Goal: Communication & Community: Answer question/provide support

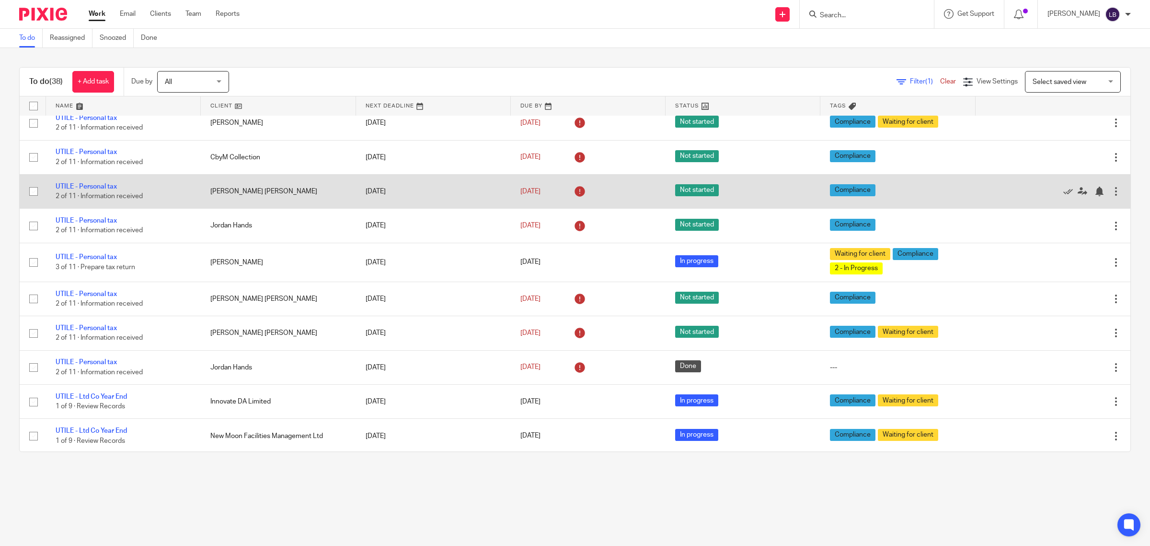
scroll to position [1019, 0]
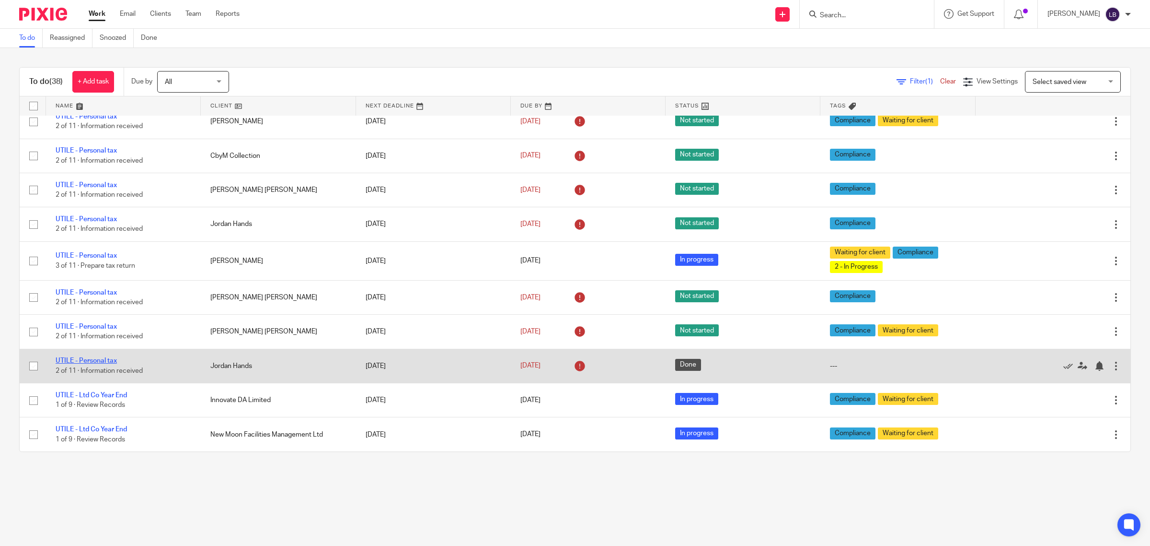
click at [98, 361] on link "UTILE - Personal tax" at bounding box center [86, 360] width 61 height 7
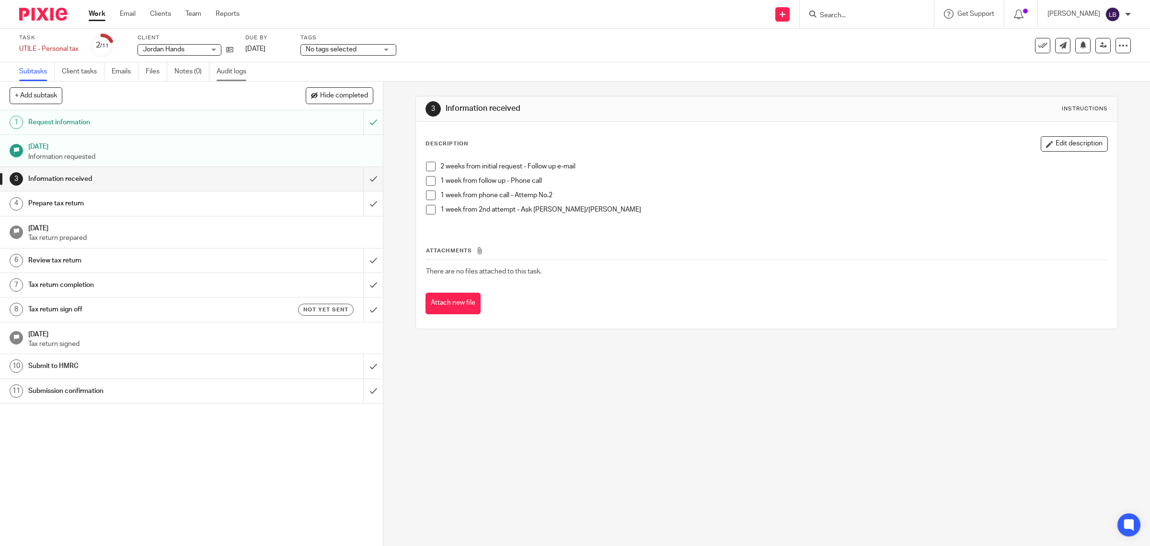
click at [232, 70] on link "Audit logs" at bounding box center [235, 71] width 37 height 19
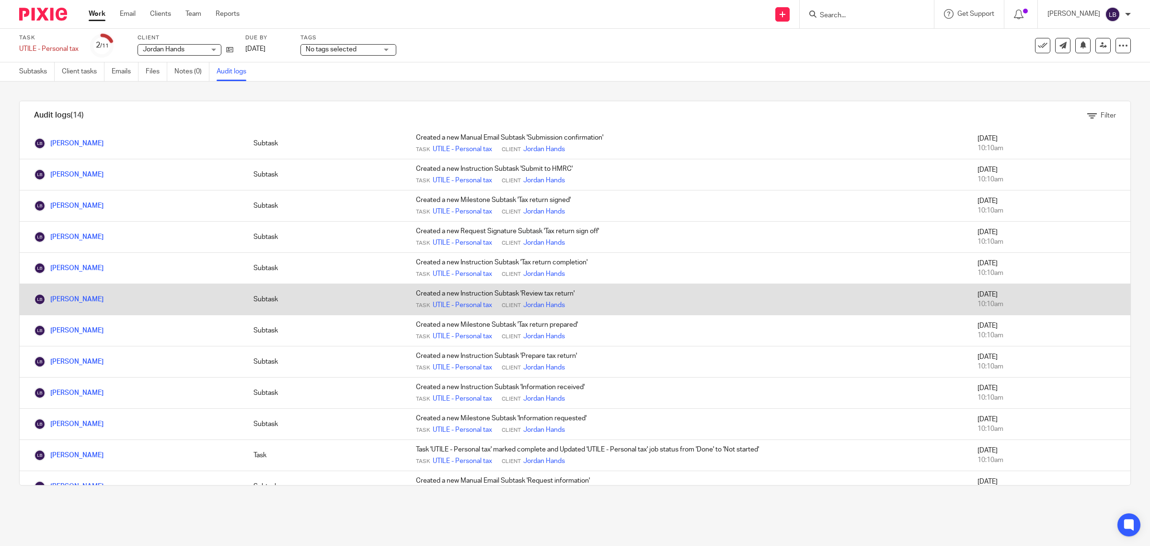
scroll to position [102, 0]
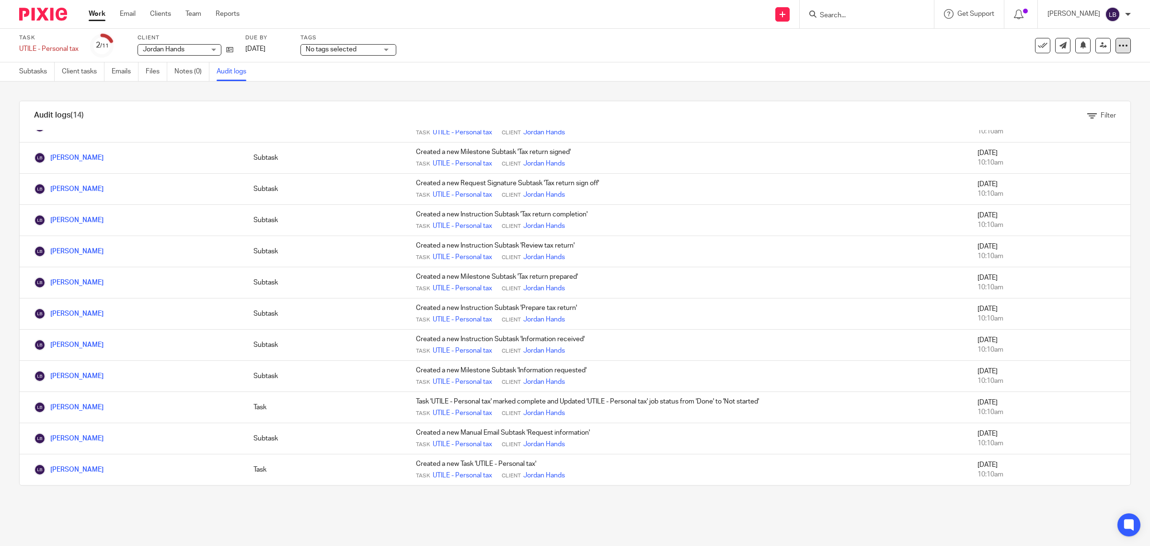
click at [1119, 46] on icon at bounding box center [1124, 46] width 10 height 10
click at [1051, 138] on span "Delete" at bounding box center [1057, 139] width 20 height 7
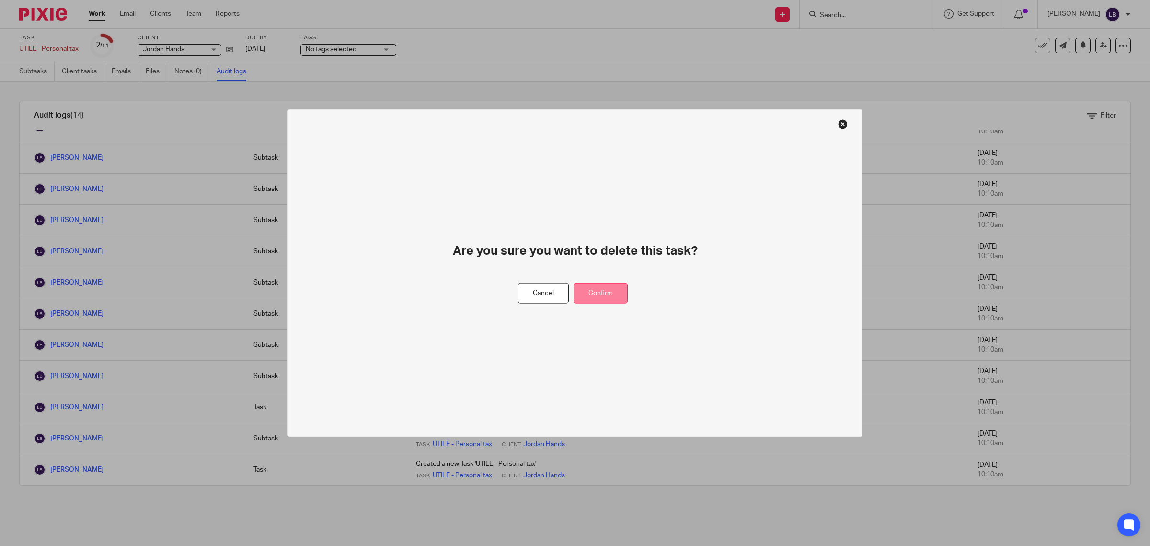
click at [606, 292] on button "Confirm" at bounding box center [601, 293] width 54 height 21
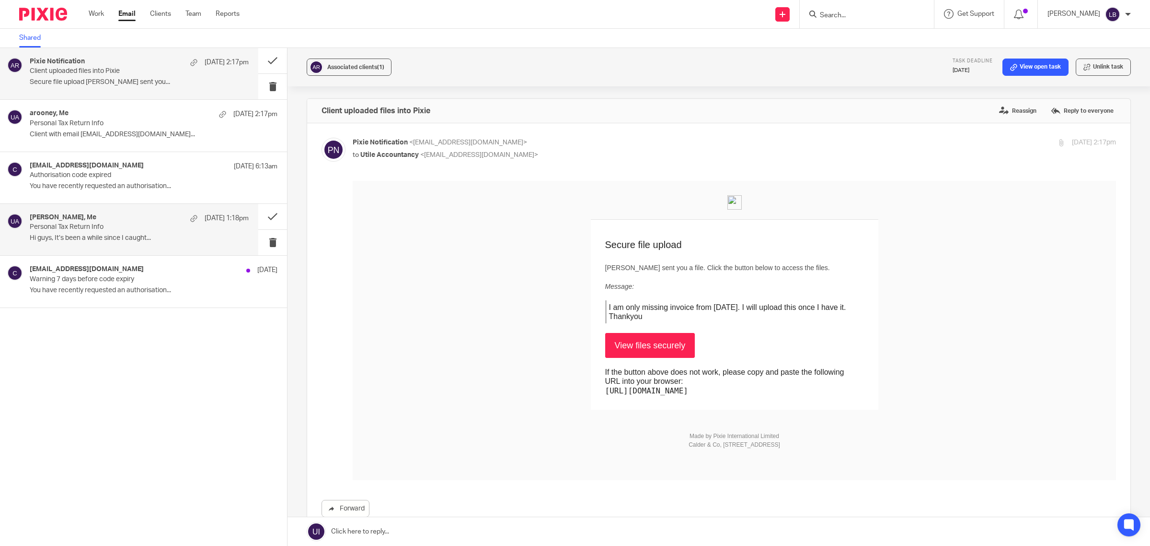
click at [128, 224] on p "Personal Tax Return Info" at bounding box center [117, 227] width 175 height 8
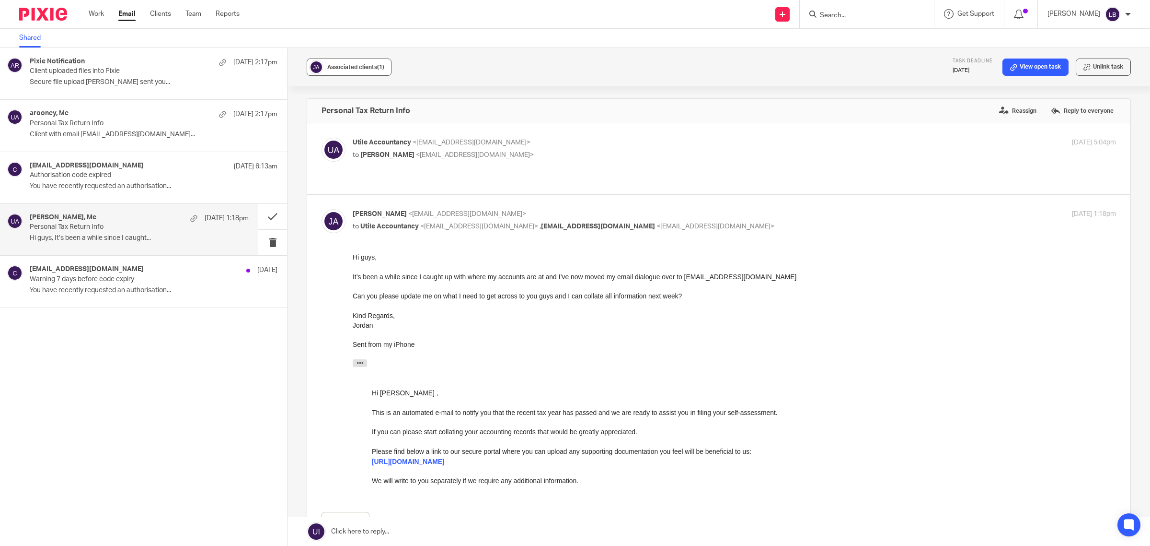
click at [385, 70] on button "Associated clients (1)" at bounding box center [349, 66] width 85 height 17
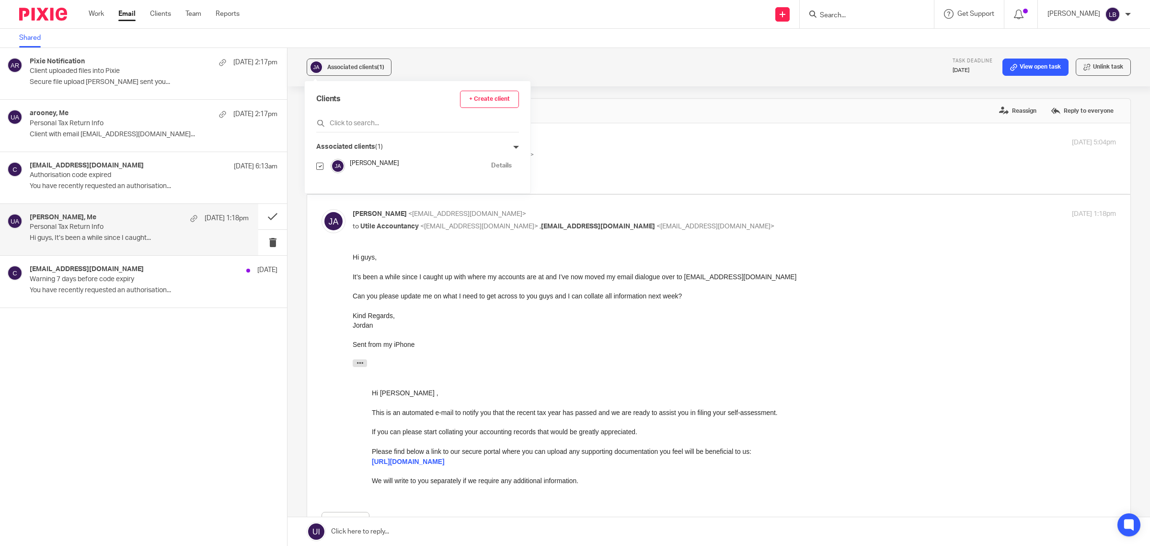
click at [491, 167] on link "Details" at bounding box center [501, 165] width 21 height 9
drag, startPoint x: 843, startPoint y: 302, endPoint x: 832, endPoint y: 344, distance: 43.1
click at [844, 302] on div at bounding box center [735, 306] width 764 height 10
drag, startPoint x: 766, startPoint y: 279, endPoint x: 692, endPoint y: 275, distance: 73.9
click at [685, 275] on div "It’s been a while since I caught up with where my accounts are at and I’ve now …" at bounding box center [735, 277] width 764 height 10
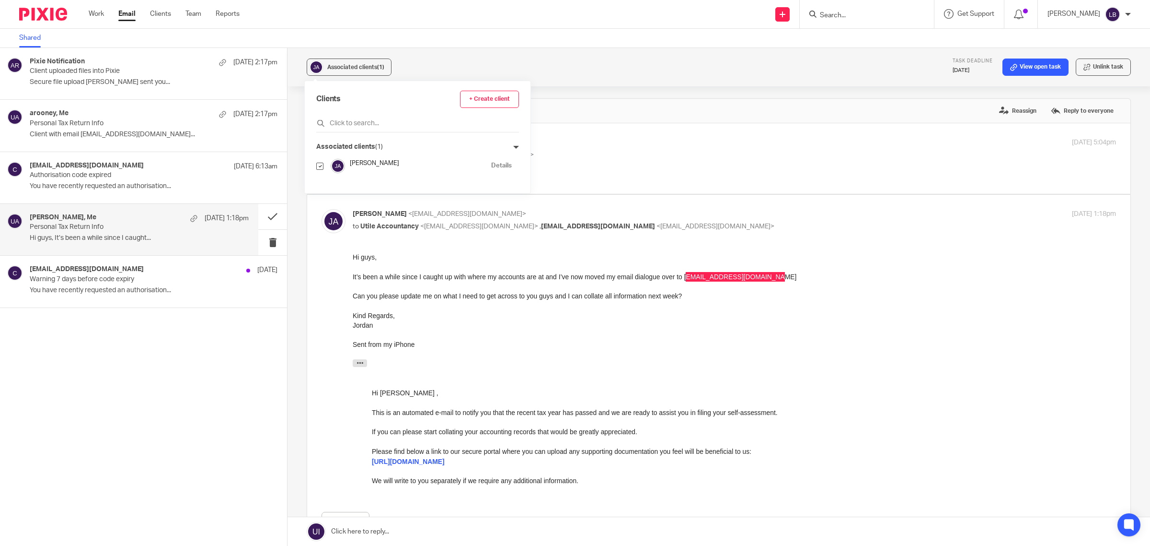
drag, startPoint x: 339, startPoint y: 23, endPoint x: 883, endPoint y: 250, distance: 588.6
click at [883, 248] on div "Jordan Adams <jordan_adams6@hotmail.co.uk> to Utile Accountancy <info@utileacco…" at bounding box center [719, 372] width 795 height 327
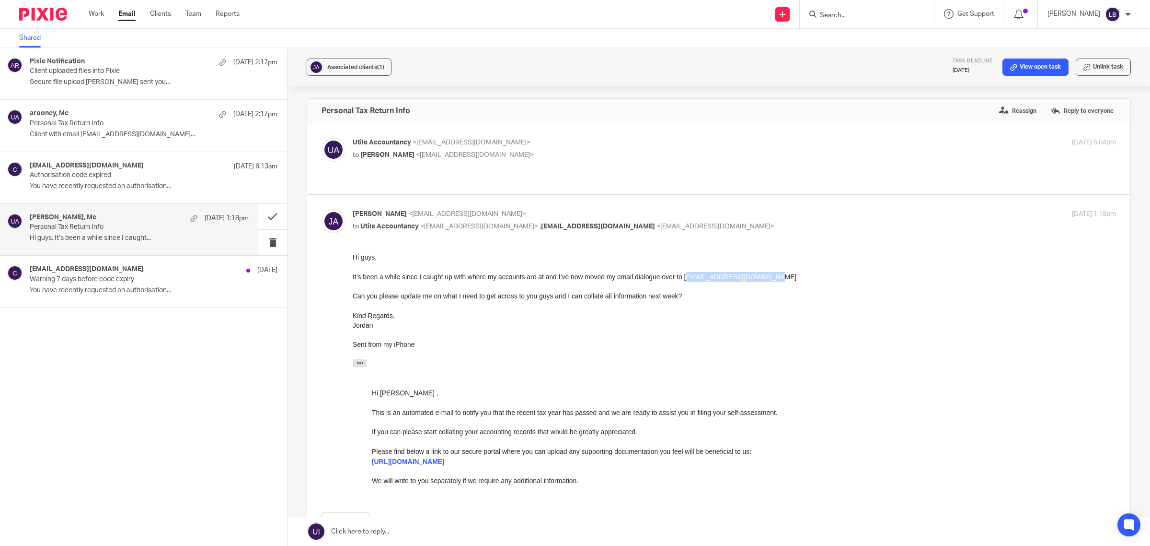
click at [771, 274] on div "It’s been a while since I caught up with where my accounts are at and I’ve now …" at bounding box center [735, 277] width 764 height 10
drag, startPoint x: 774, startPoint y: 279, endPoint x: 695, endPoint y: 270, distance: 79.6
click at [685, 272] on div "It’s been a while since I caught up with where my accounts are at and I’ve now …" at bounding box center [735, 277] width 764 height 10
click at [832, 292] on div "Can you please update me on what I need to get across to you guys and I can col…" at bounding box center [735, 296] width 764 height 10
drag, startPoint x: 767, startPoint y: 274, endPoint x: 683, endPoint y: 275, distance: 84.4
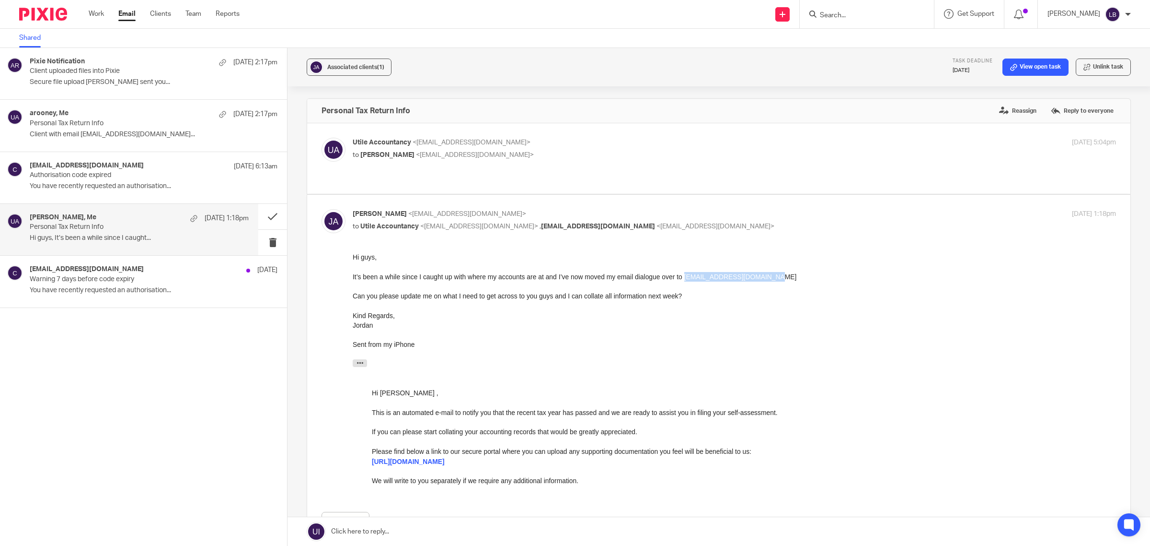
click at [683, 275] on div "It’s been a while since I caught up with where my accounts are at and I’ve now …" at bounding box center [735, 277] width 764 height 10
copy div "[EMAIL_ADDRESS][DOMAIN_NAME]"
drag, startPoint x: 361, startPoint y: 529, endPoint x: 433, endPoint y: 518, distance: 72.7
click at [361, 529] on link at bounding box center [719, 531] width 863 height 29
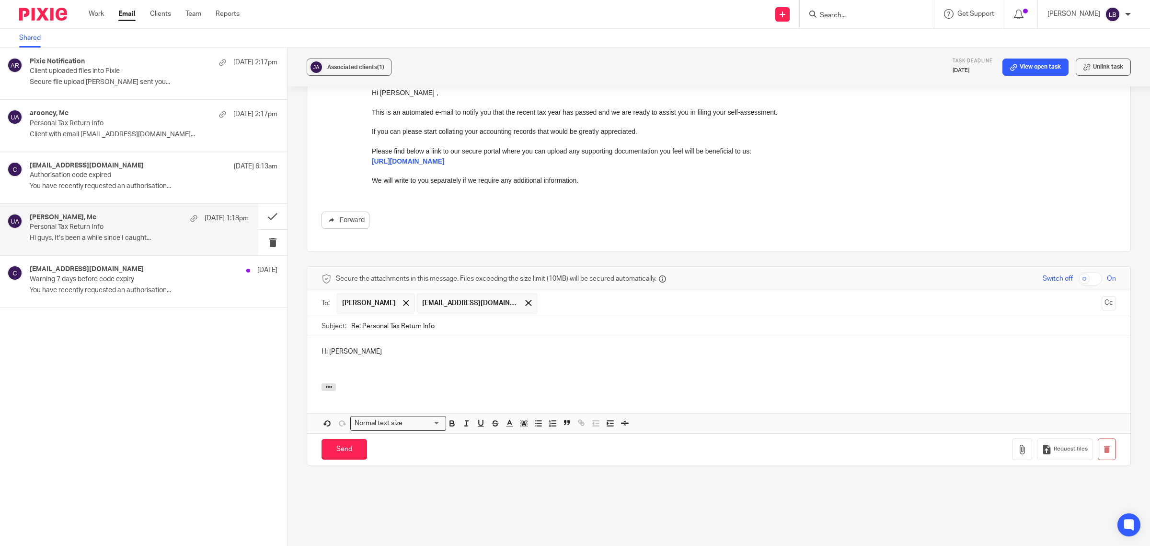
drag, startPoint x: 322, startPoint y: 357, endPoint x: 362, endPoint y: 365, distance: 41.0
click at [325, 356] on p "Hi Jordan" at bounding box center [719, 352] width 795 height 10
click at [328, 364] on p at bounding box center [719, 361] width 795 height 10
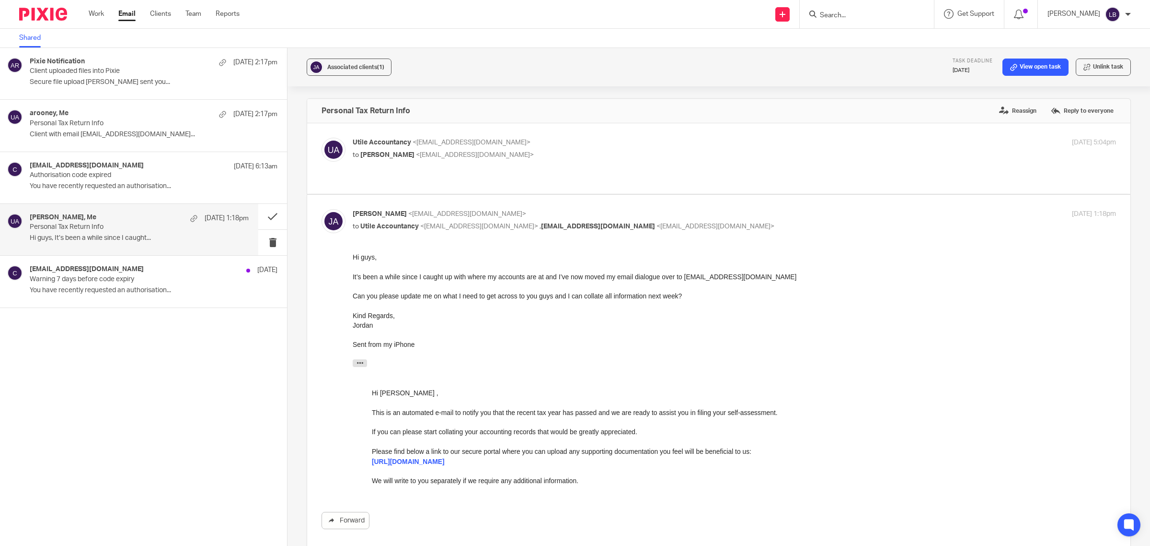
click at [742, 301] on div at bounding box center [735, 306] width 764 height 10
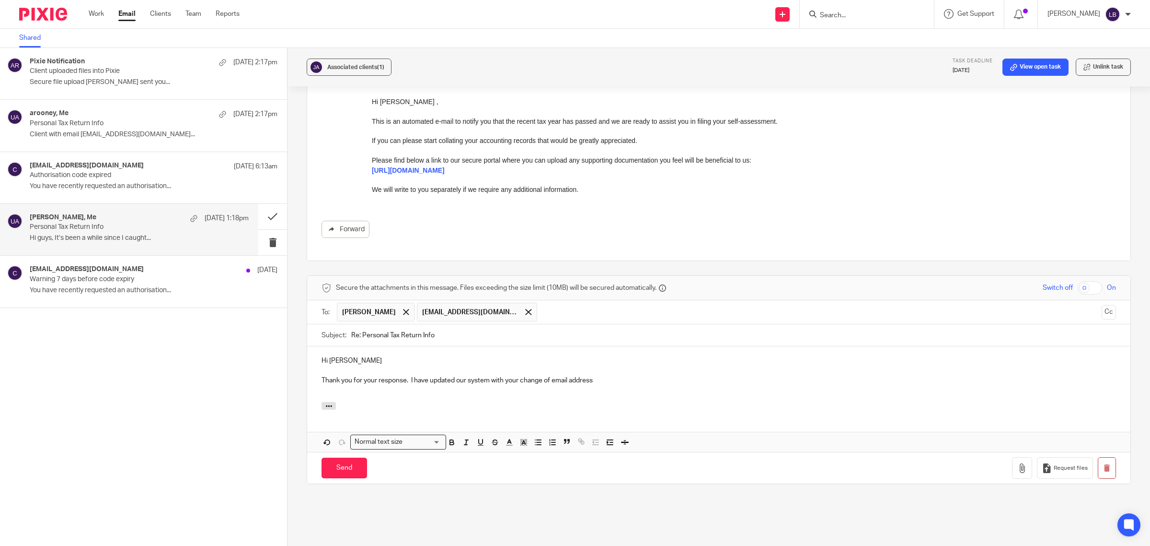
scroll to position [300, 0]
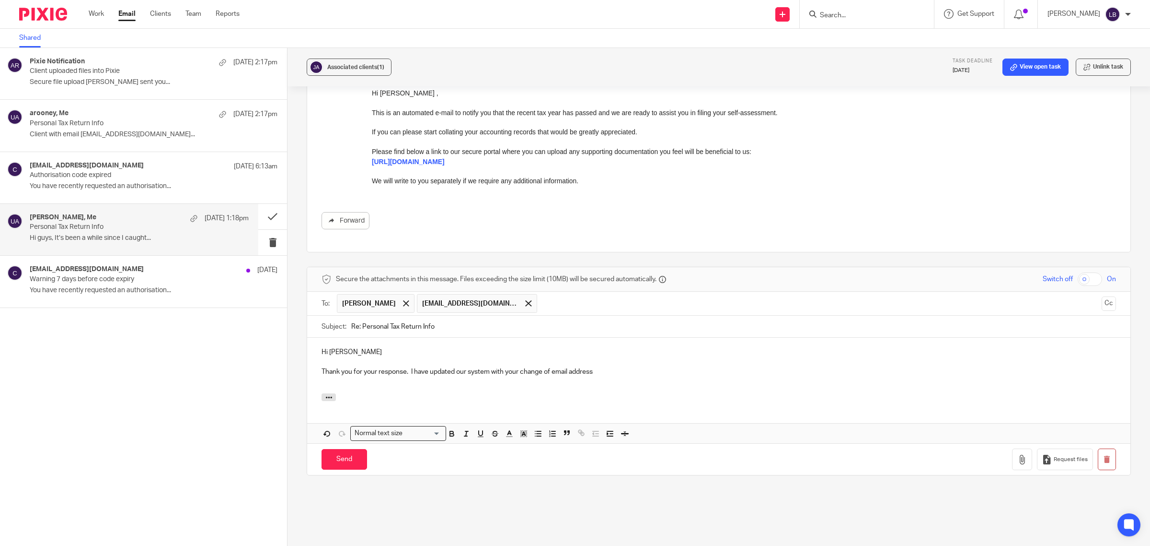
click at [607, 371] on p "Thank you for your response. I have updated our system with your change of emai…" at bounding box center [719, 372] width 795 height 10
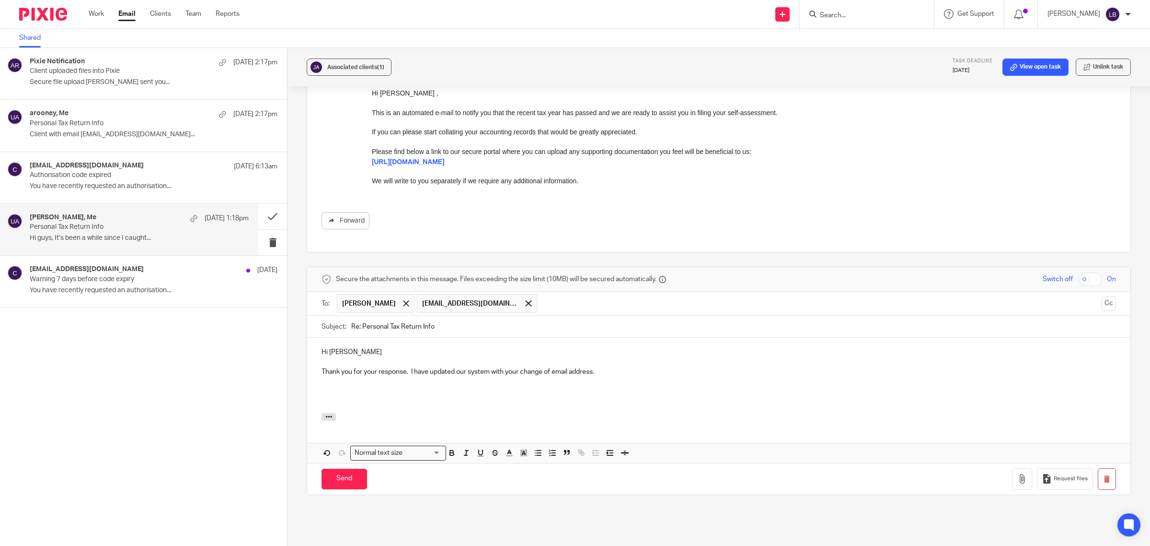
scroll to position [249, 0]
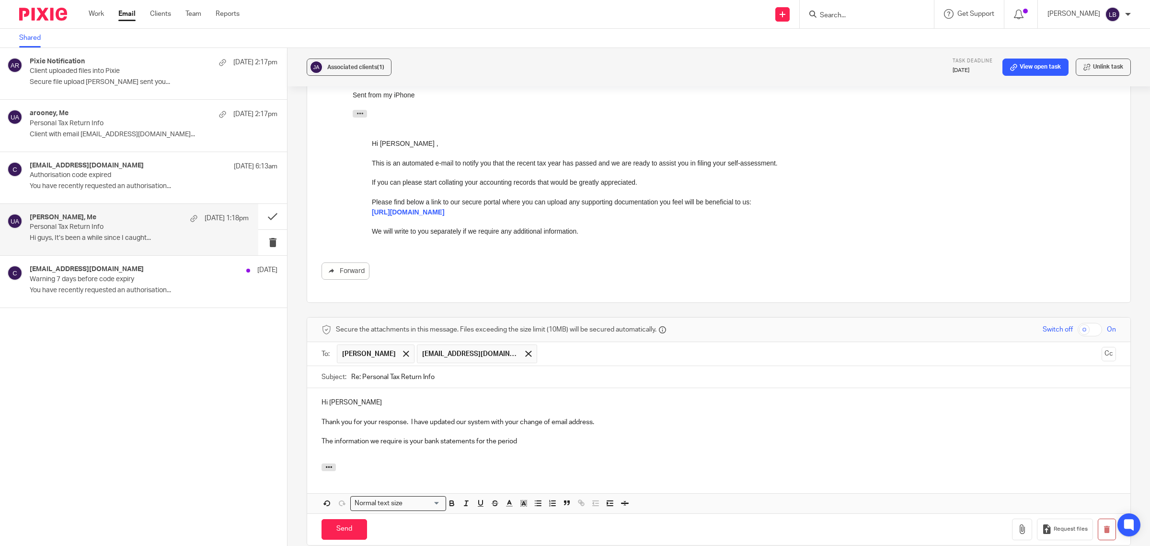
click at [525, 444] on p "The information we require is your bank statements for the period" at bounding box center [719, 441] width 795 height 10
click at [835, 442] on p "The information we require is your bank statements for the period 6th April 202…" at bounding box center [719, 441] width 795 height 10
click at [408, 441] on p "The information we require is your bank statements for the period 6th April 202…" at bounding box center [719, 441] width 795 height 10
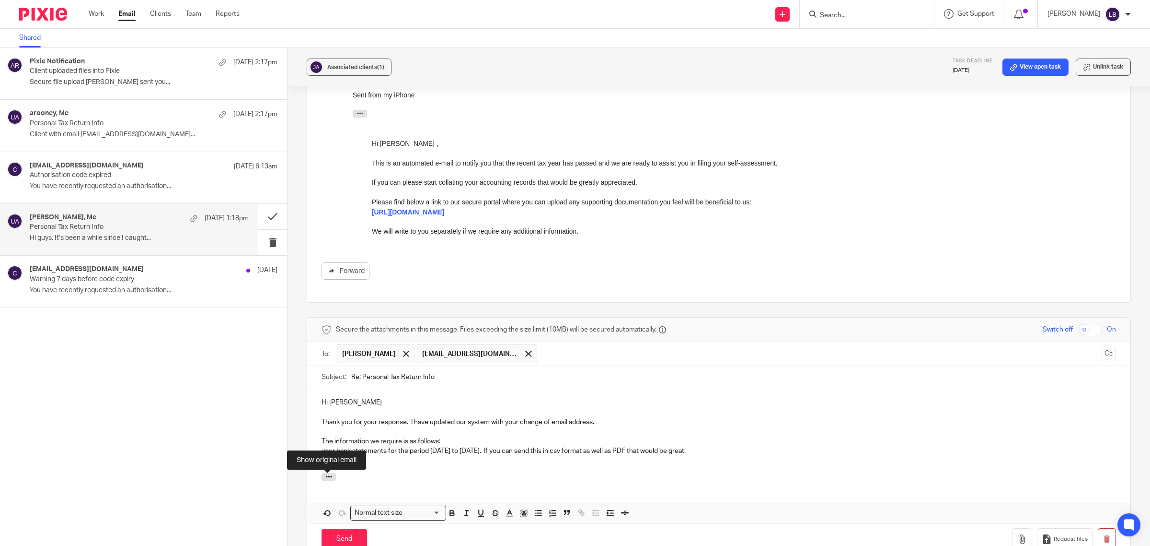
click at [403, 463] on p at bounding box center [719, 461] width 795 height 10
click at [323, 449] on p "your bank statements for the period 6th April 2024 to 5th April 2025. If you ca…" at bounding box center [719, 451] width 795 height 10
click at [436, 480] on div at bounding box center [719, 478] width 824 height 11
click at [333, 451] on p "your bank statements for the period 6th April 2024 to 5th April 2025. If you ca…" at bounding box center [719, 451] width 795 height 10
click at [404, 482] on div at bounding box center [719, 478] width 824 height 11
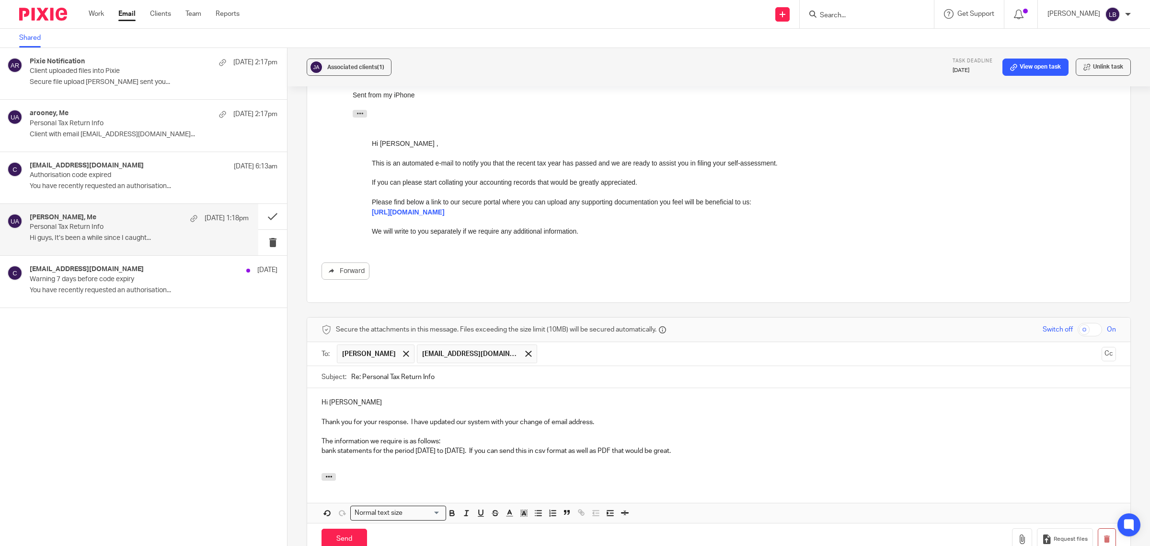
click at [322, 451] on p "bank statements for the period 6th April 2024 to 5th April 2025. If you can sen…" at bounding box center [719, 451] width 795 height 10
click at [733, 449] on p "- Bank statements for the period 6th April 2024 to 5th April 2025. If you can s…" at bounding box center [719, 451] width 795 height 10
click at [335, 452] on p "- Bank statements for the period 6th April 2024 to 5th April 2025. If you can s…" at bounding box center [719, 451] width 795 height 10
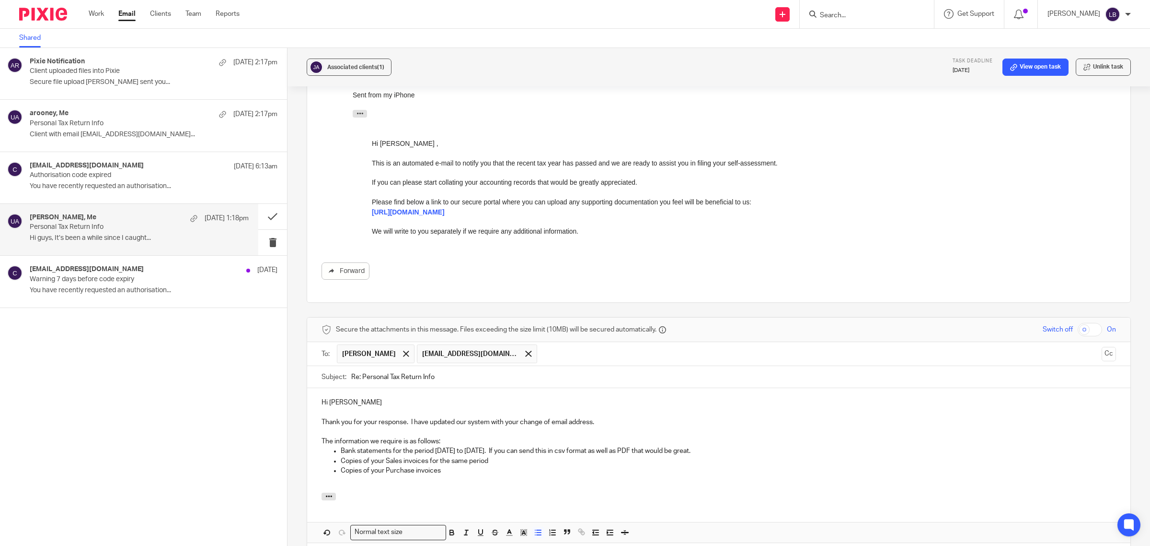
drag, startPoint x: 1022, startPoint y: 422, endPoint x: 892, endPoint y: 456, distance: 134.8
click at [1022, 422] on p "Thank you for your response. I have updated our system with your change of emai…" at bounding box center [719, 422] width 795 height 10
drag, startPoint x: 442, startPoint y: 473, endPoint x: 463, endPoint y: 471, distance: 20.7
click at [444, 473] on p "Copies of your Purchase invoices" at bounding box center [729, 470] width 776 height 10
click at [431, 485] on p "Details of Vehicle expenses" at bounding box center [729, 480] width 776 height 10
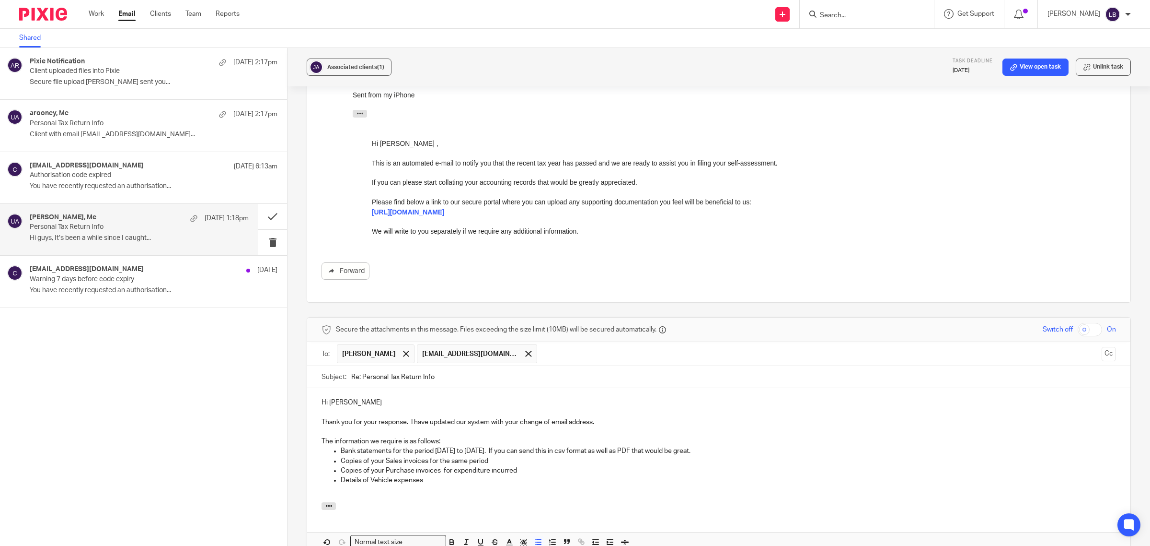
click at [442, 485] on p "Details of Vehicle expenses" at bounding box center [729, 480] width 776 height 10
click at [427, 480] on p "Details of Vehicle expenses" at bounding box center [729, 480] width 776 height 10
click at [528, 470] on p "Copies of your Purchase invoices for expenditure incurred" at bounding box center [729, 470] width 776 height 10
click at [454, 494] on p "Details of Mobile phone expenditure" at bounding box center [729, 490] width 776 height 10
click at [480, 480] on p "Details of Vehicle expenses not paid through" at bounding box center [729, 480] width 776 height 10
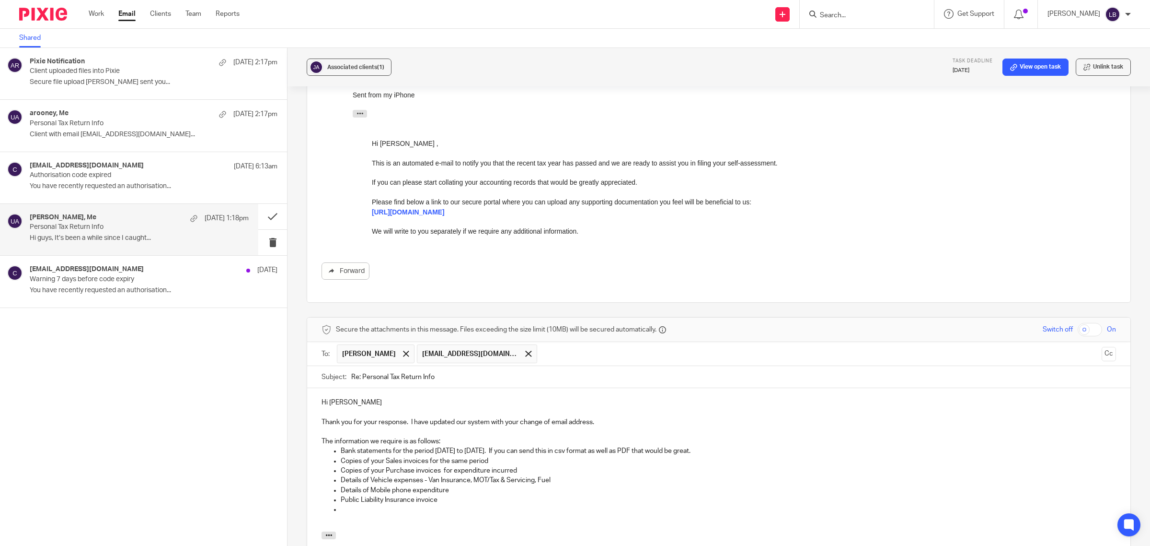
click at [450, 492] on p "Details of Mobile phone expenditure" at bounding box center [729, 490] width 776 height 10
drag, startPoint x: 439, startPoint y: 501, endPoint x: 461, endPoint y: 501, distance: 22.5
click at [439, 501] on p "Details of Subsistence payments" at bounding box center [729, 500] width 776 height 10
click at [441, 502] on p "Details of Subsistence payments" at bounding box center [729, 500] width 776 height 10
click at [558, 501] on p "Details of Subsistence expenditure" at bounding box center [729, 500] width 776 height 10
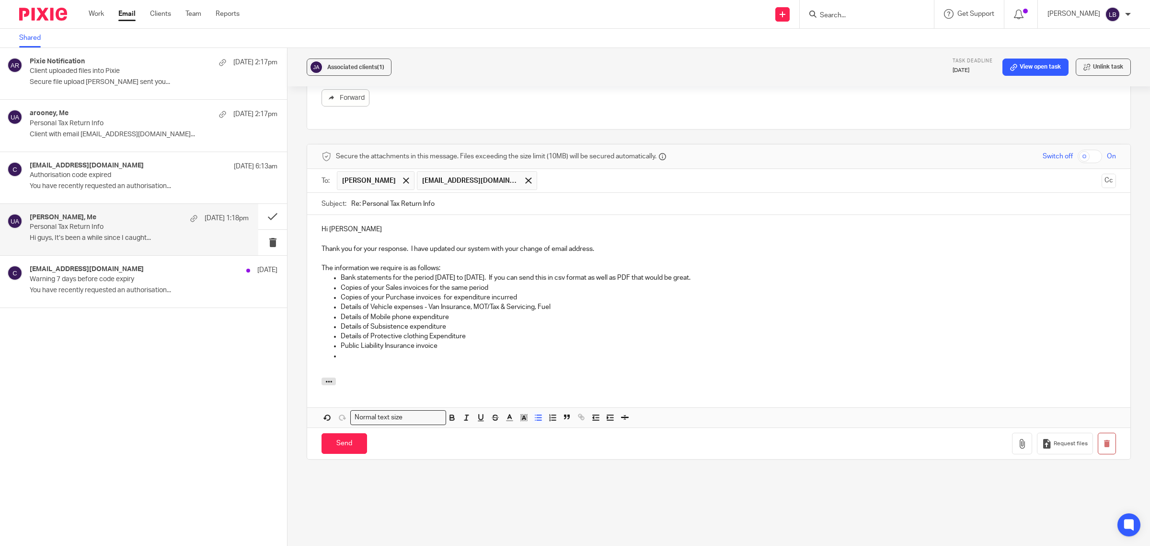
scroll to position [429, 0]
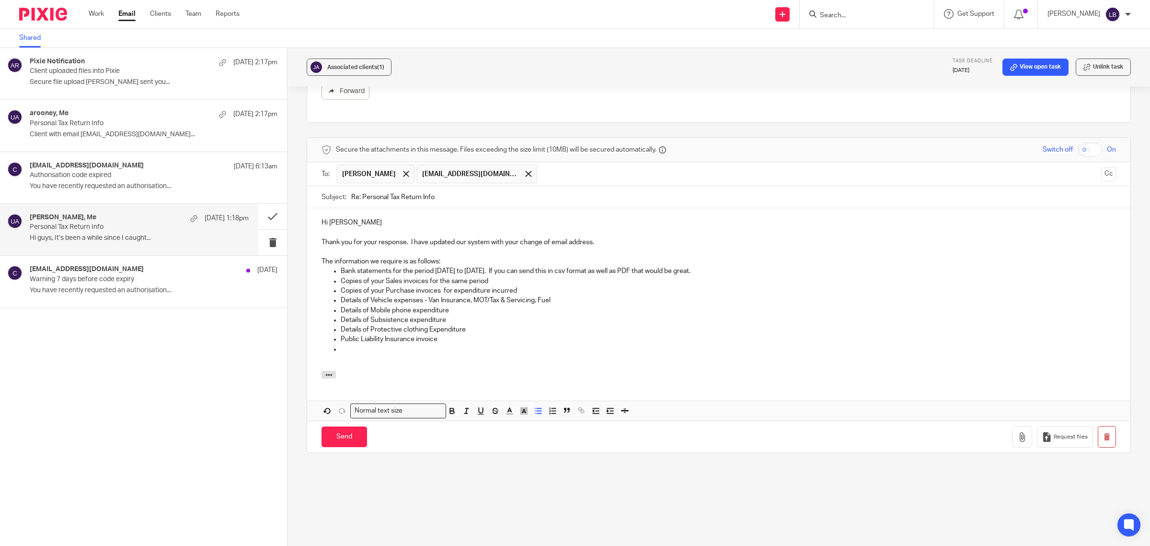
drag, startPoint x: 343, startPoint y: 351, endPoint x: 388, endPoint y: 351, distance: 45.1
click at [344, 350] on p at bounding box center [729, 349] width 776 height 10
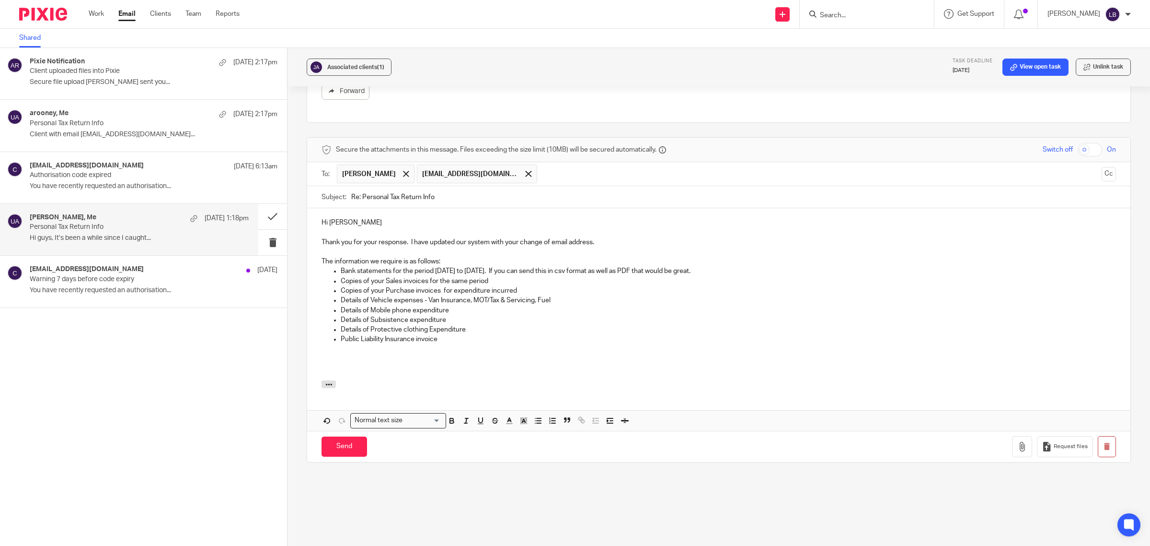
click at [399, 262] on p "The information we require is as follows:" at bounding box center [719, 261] width 795 height 10
click at [423, 259] on p "The information we require for you rtax return is as follows:" at bounding box center [719, 261] width 795 height 10
drag, startPoint x: 454, startPoint y: 262, endPoint x: 476, endPoint y: 261, distance: 21.6
click at [456, 262] on p "The information we require for your tax return is as follows:" at bounding box center [719, 261] width 795 height 10
drag, startPoint x: 327, startPoint y: 359, endPoint x: 354, endPoint y: 358, distance: 26.4
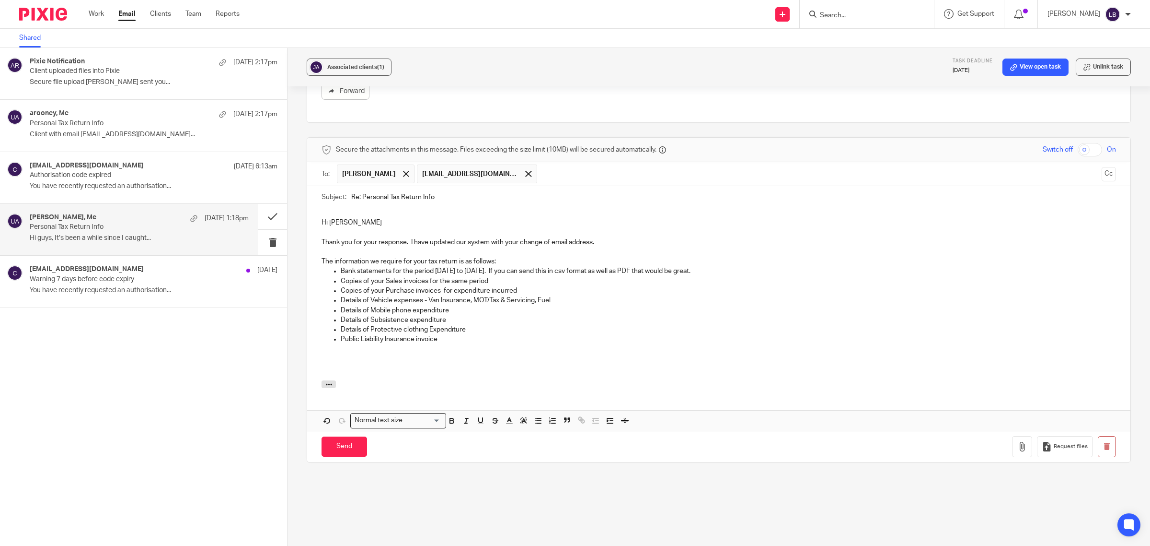
click at [329, 358] on p at bounding box center [719, 359] width 795 height 10
drag, startPoint x: 343, startPoint y: 446, endPoint x: 354, endPoint y: 436, distance: 14.9
click at [343, 446] on input "Send" at bounding box center [345, 446] width 46 height 21
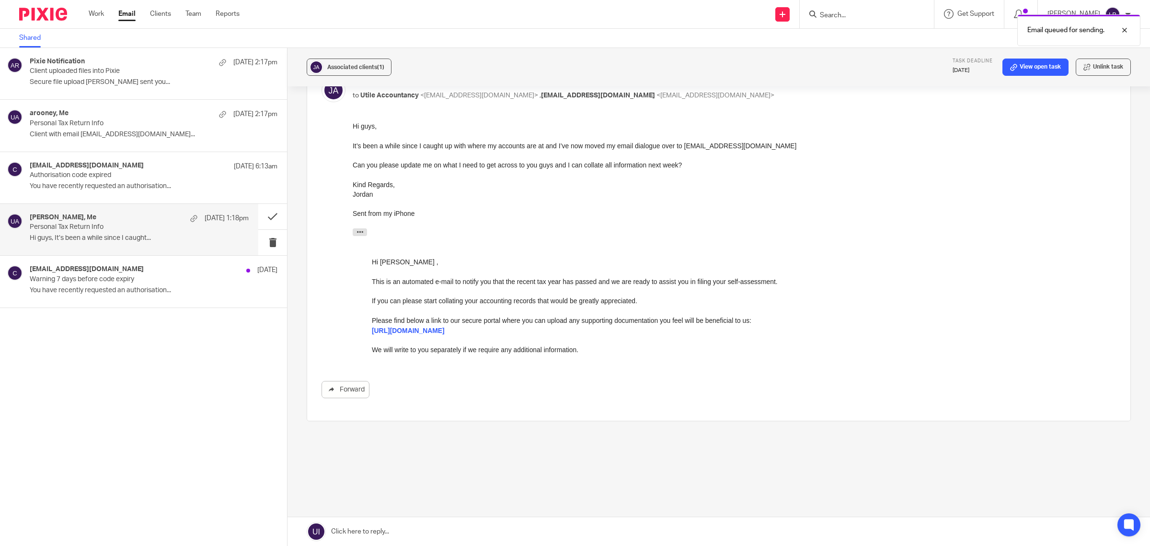
scroll to position [131, 0]
click at [268, 217] on button at bounding box center [272, 216] width 29 height 25
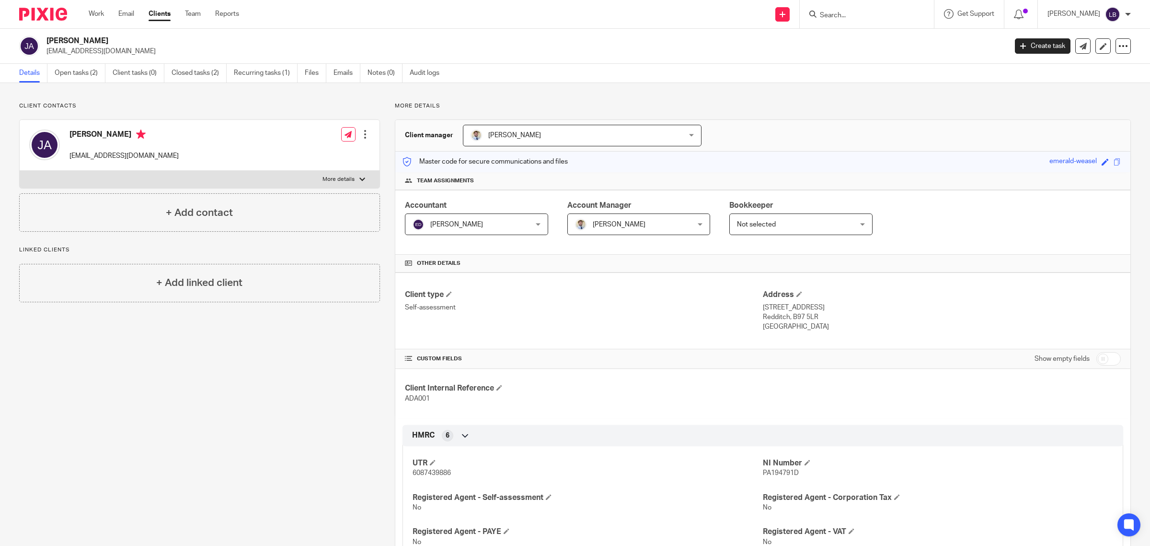
click at [360, 180] on div at bounding box center [363, 179] width 6 height 6
click at [20, 171] on input "More details" at bounding box center [19, 170] width 0 height 0
checkbox input "true"
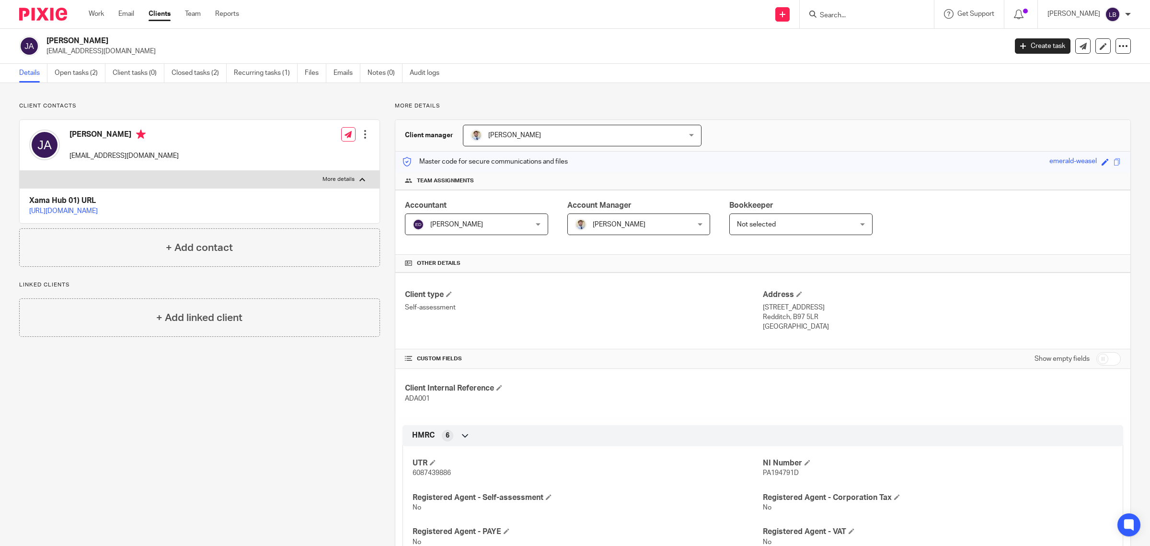
click at [360, 131] on div at bounding box center [365, 134] width 10 height 10
click at [325, 158] on link "Edit contact" at bounding box center [319, 156] width 92 height 14
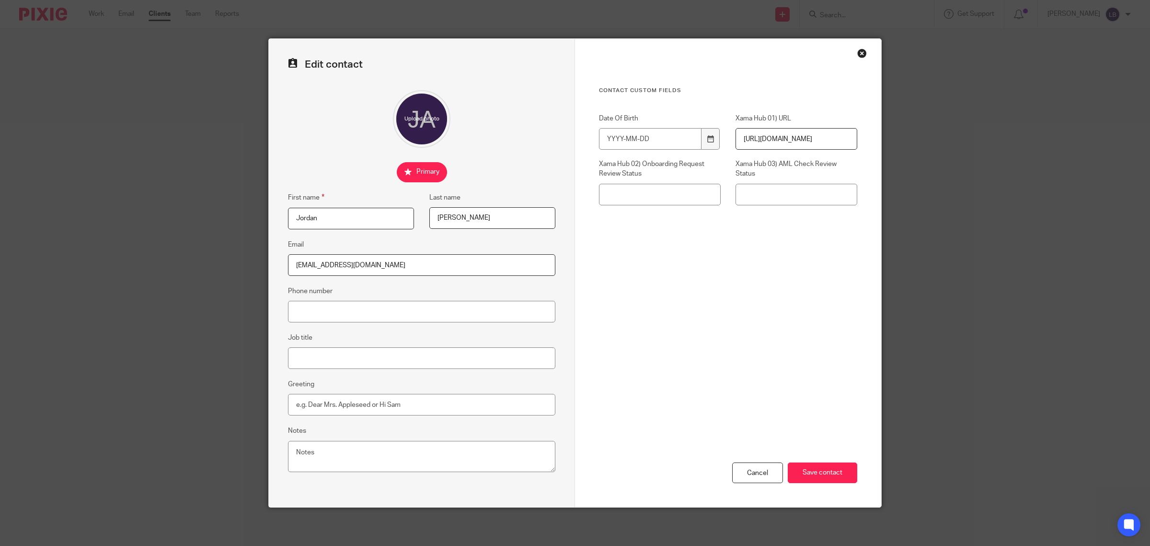
drag, startPoint x: 401, startPoint y: 264, endPoint x: 281, endPoint y: 257, distance: 119.6
click at [281, 257] on div "Edit contact First name Jordan Last name Adams Email jordan_adams6@hotmail.co.u…" at bounding box center [422, 273] width 306 height 468
paste input "[EMAIL_ADDRESS][DOMAIN_NAME]"
type input "[EMAIL_ADDRESS][DOMAIN_NAME]"
drag, startPoint x: 823, startPoint y: 471, endPoint x: 816, endPoint y: 459, distance: 14.2
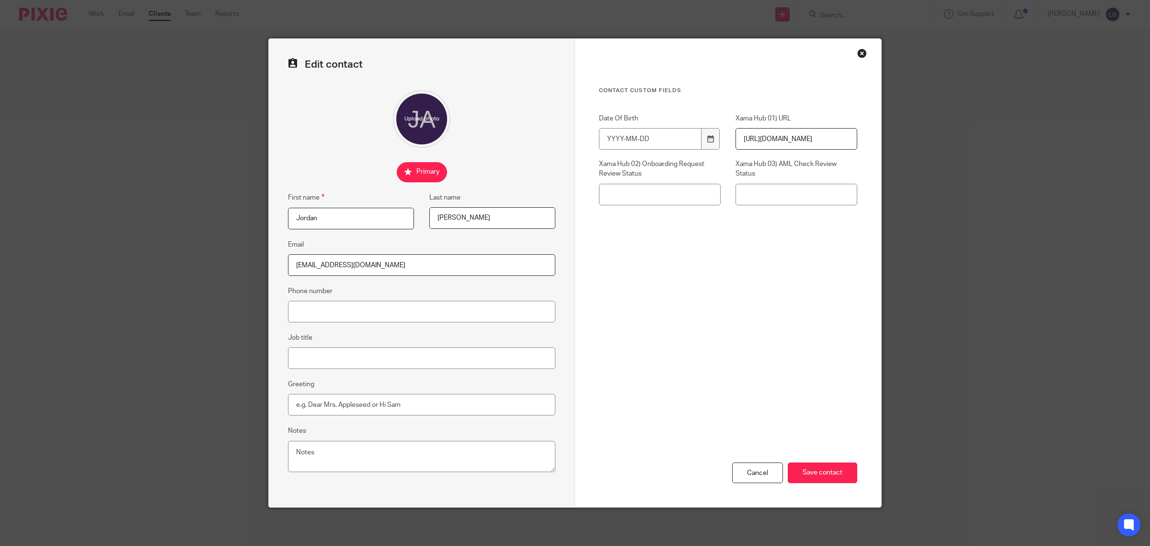
click at [823, 470] on input "Save contact" at bounding box center [823, 472] width 70 height 21
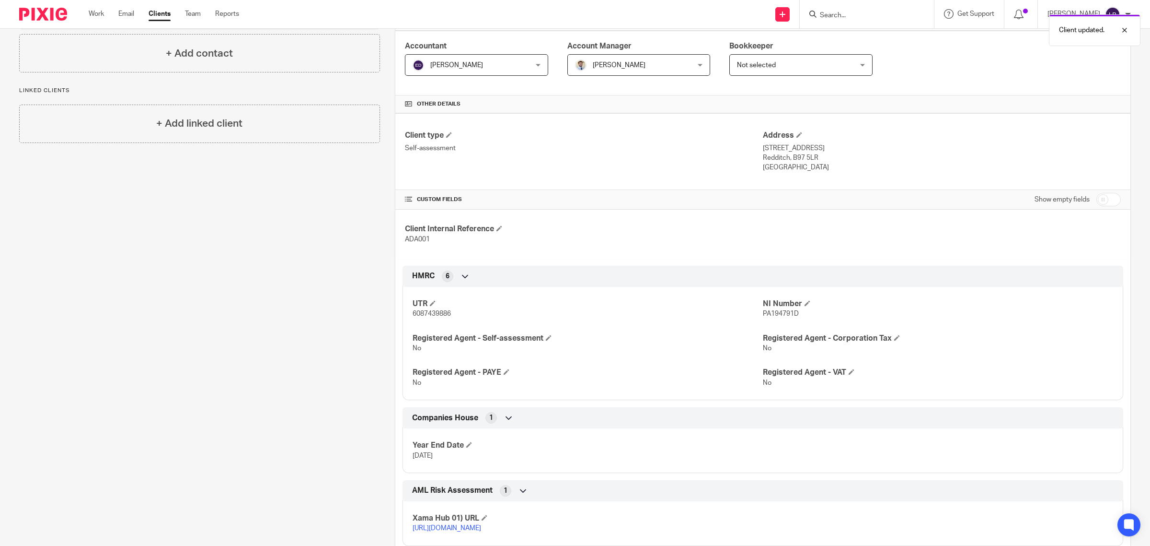
scroll to position [244, 0]
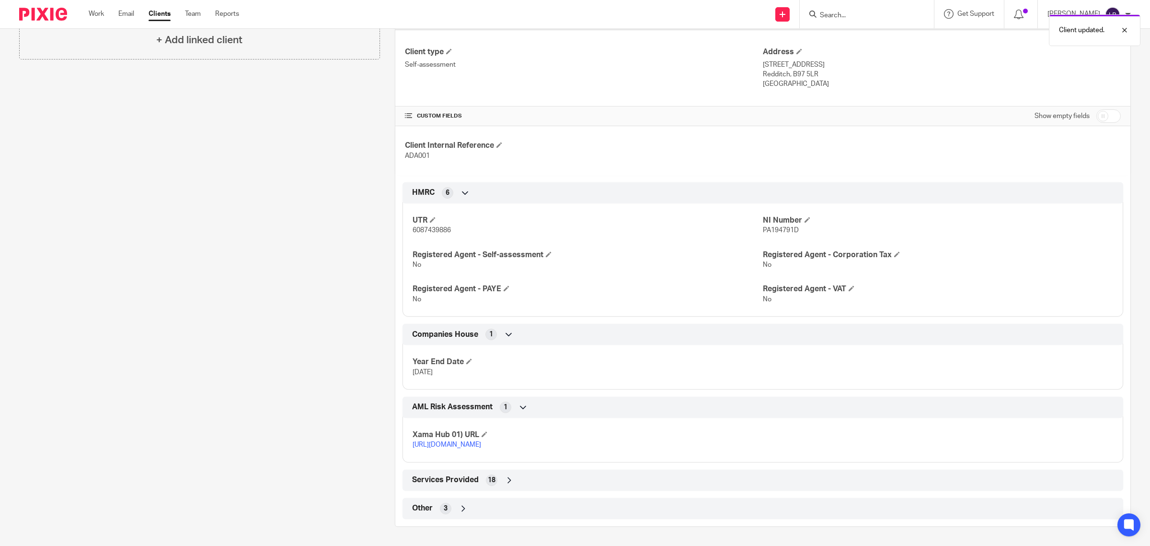
click at [461, 509] on icon at bounding box center [464, 508] width 10 height 10
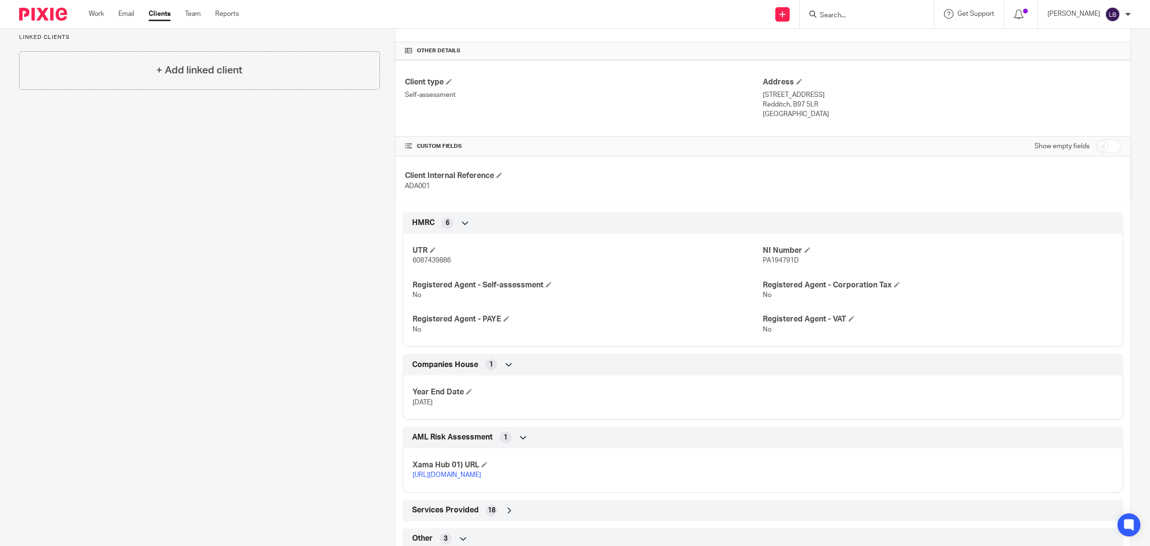
scroll to position [0, 0]
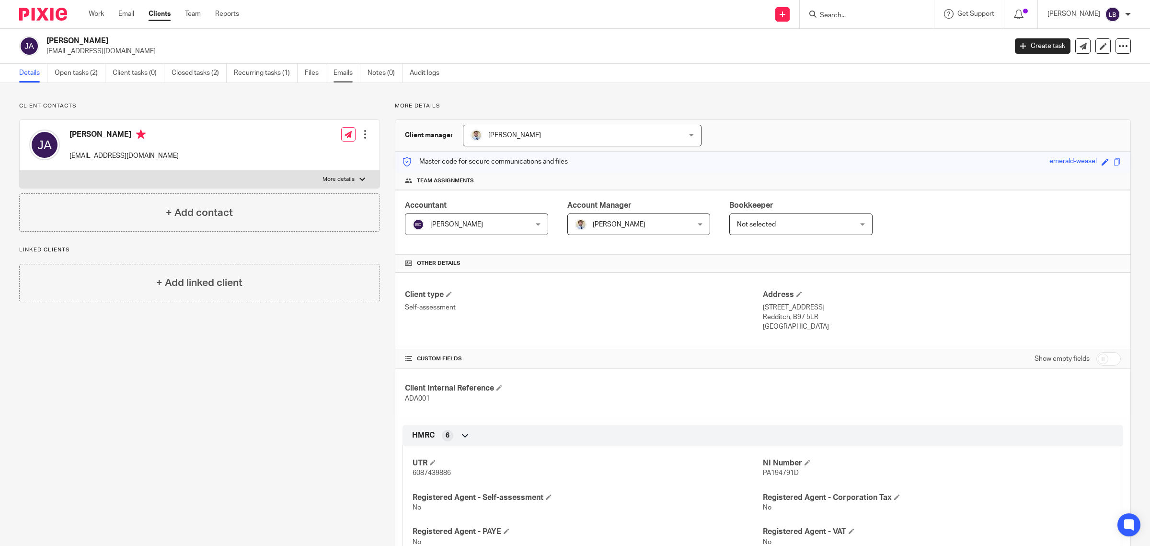
click at [350, 72] on link "Emails" at bounding box center [347, 73] width 27 height 19
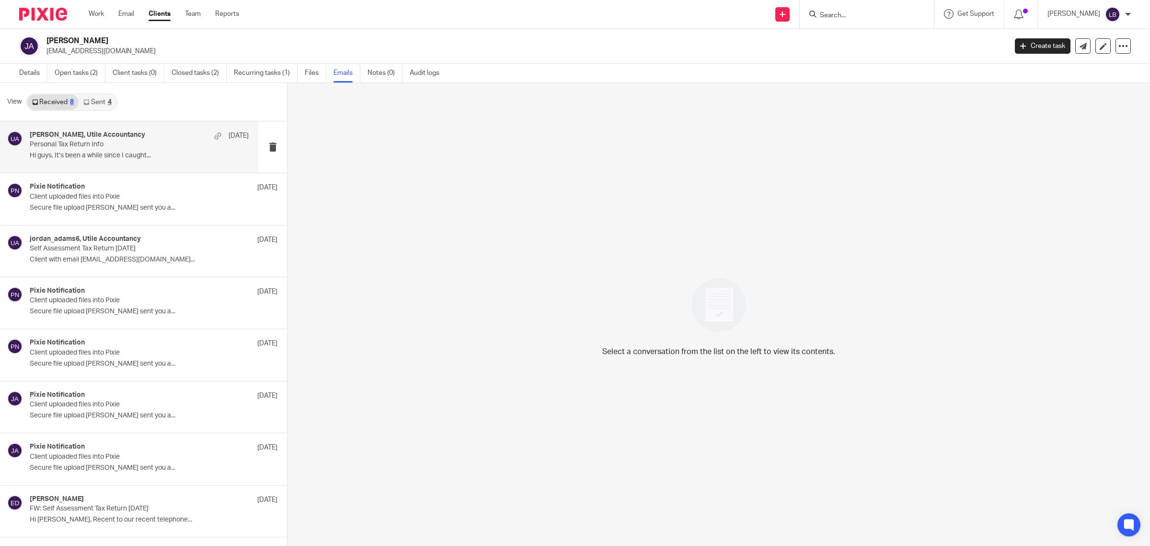
click at [125, 147] on p "Personal Tax Return Info" at bounding box center [117, 144] width 175 height 8
